Goal: Navigation & Orientation: Find specific page/section

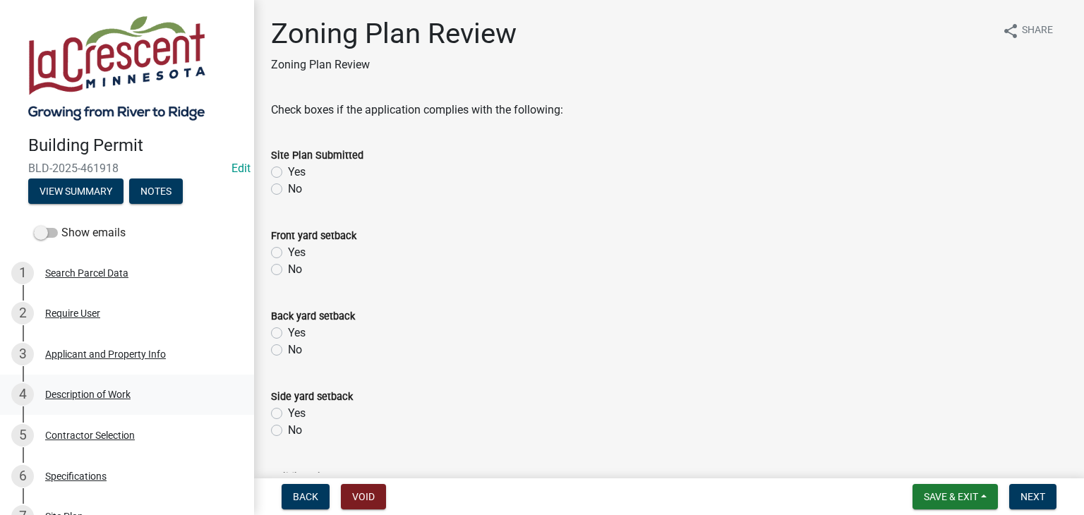
click at [106, 395] on div "Description of Work" at bounding box center [87, 395] width 85 height 10
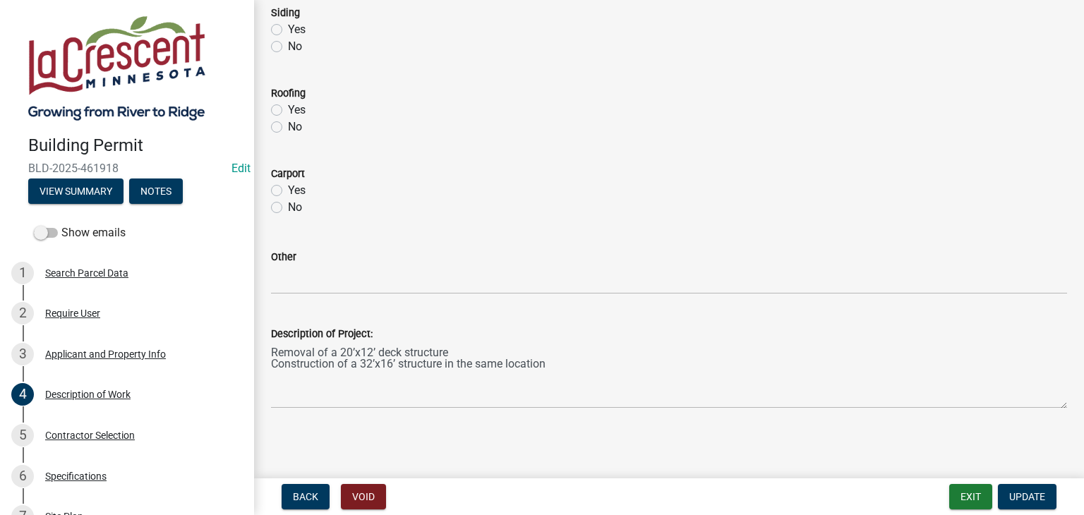
scroll to position [708, 0]
click at [113, 438] on div "Contractor Selection" at bounding box center [90, 436] width 90 height 10
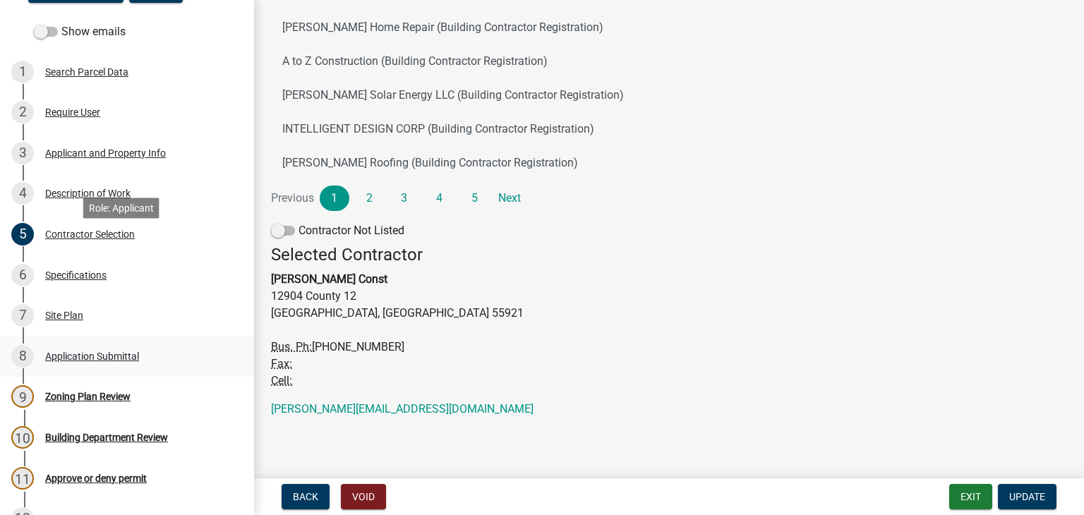
scroll to position [212, 0]
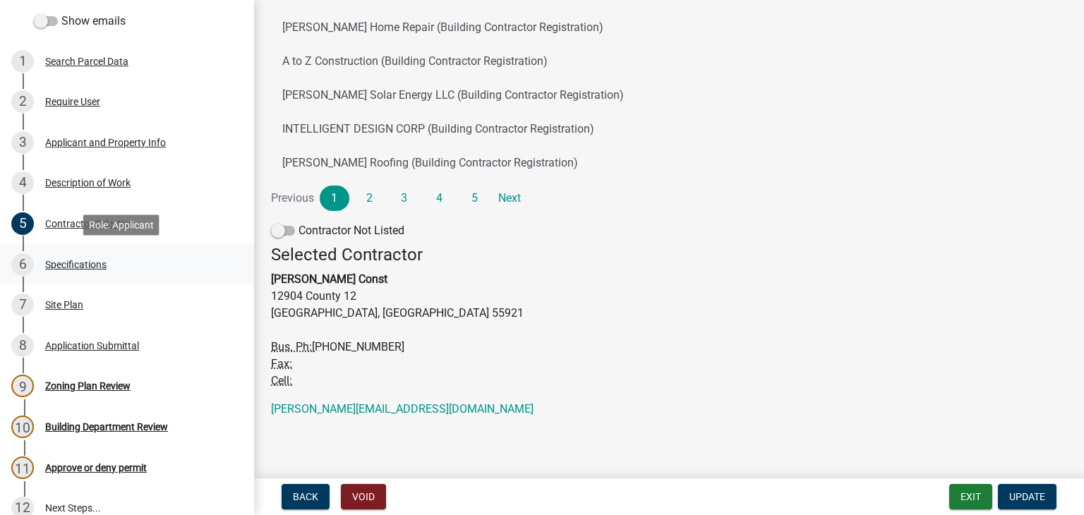
click at [91, 264] on div "Specifications" at bounding box center [75, 265] width 61 height 10
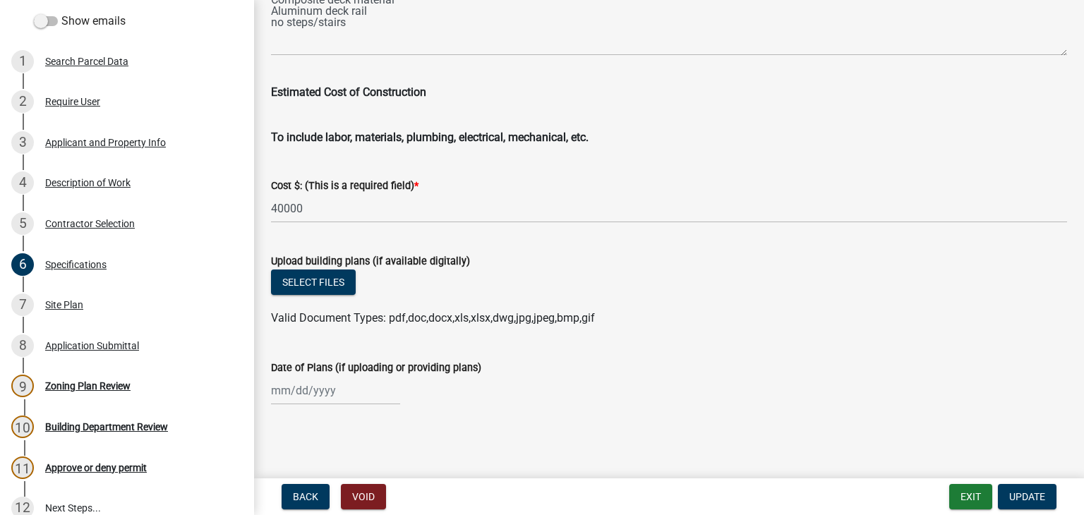
scroll to position [2348, 0]
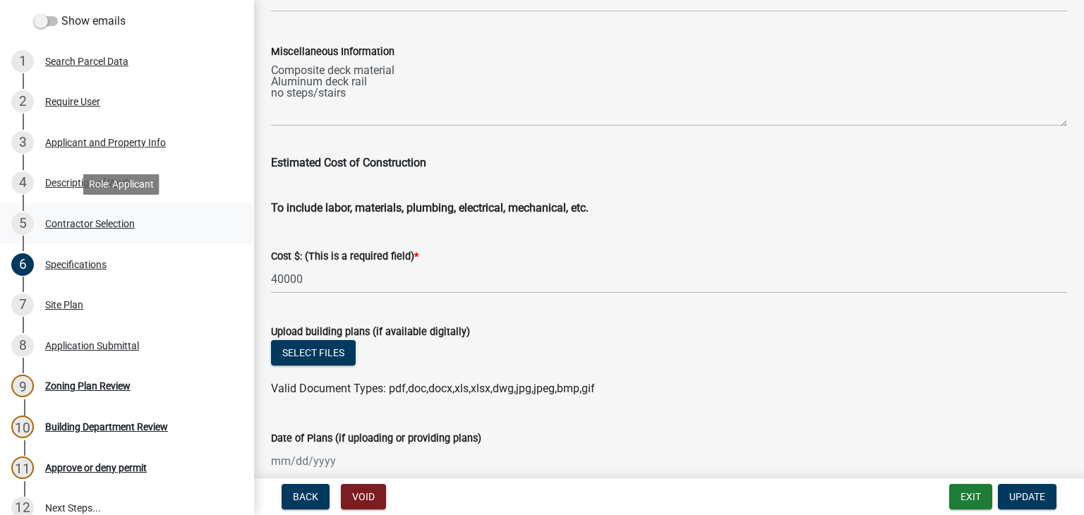
click at [118, 227] on div "Contractor Selection" at bounding box center [90, 224] width 90 height 10
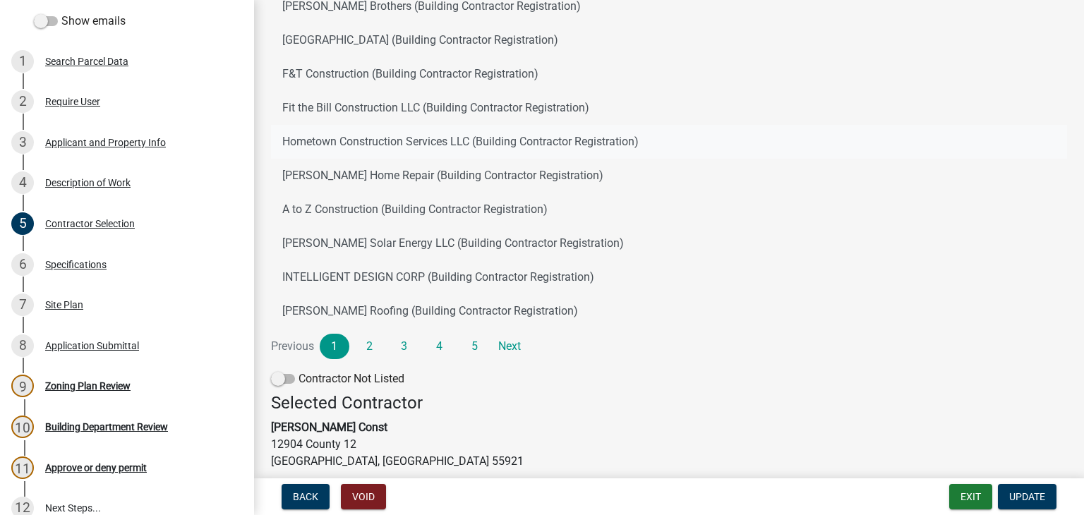
scroll to position [304, 0]
